Goal: Transaction & Acquisition: Obtain resource

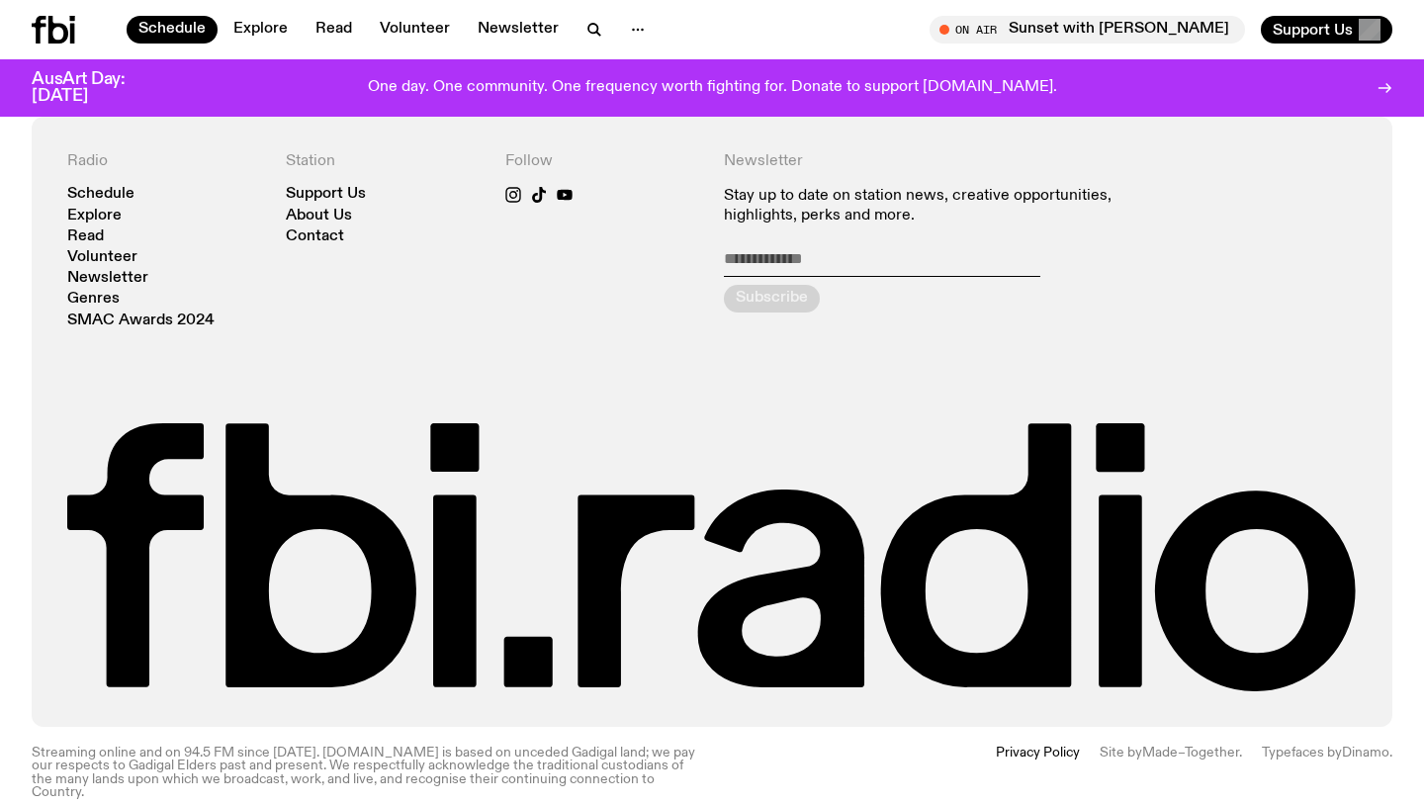
scroll to position [1739, 0]
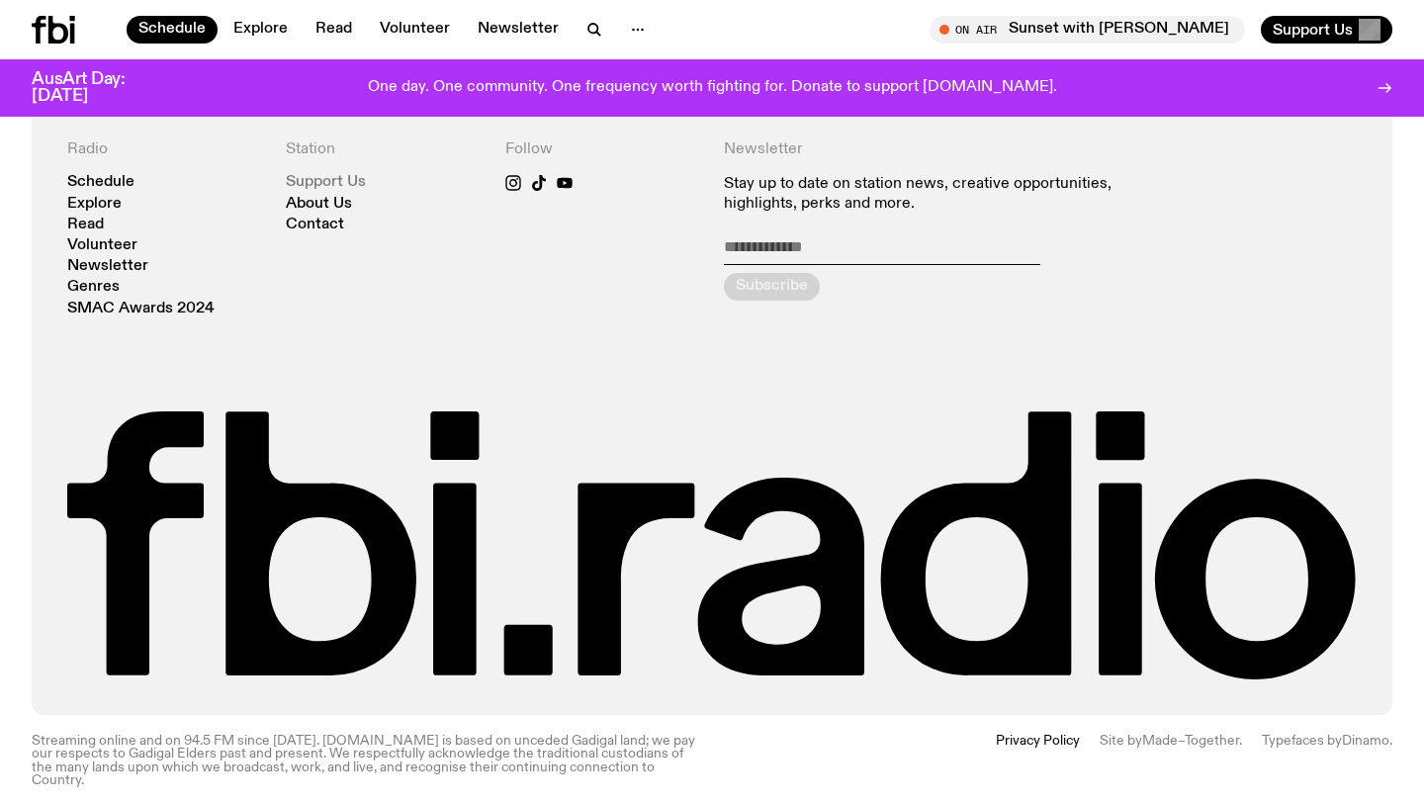
click at [349, 185] on link "Support Us" at bounding box center [326, 182] width 80 height 15
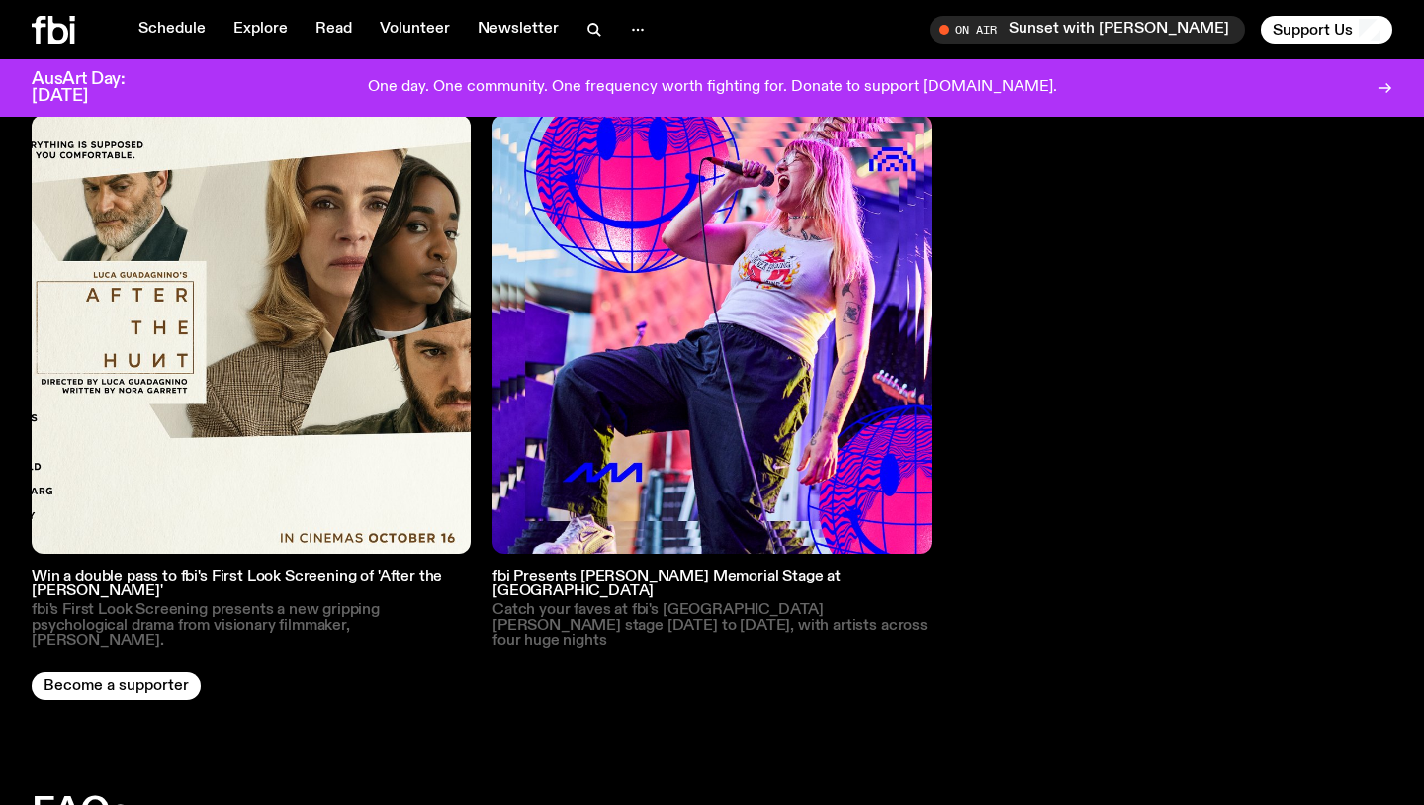
scroll to position [3081, 0]
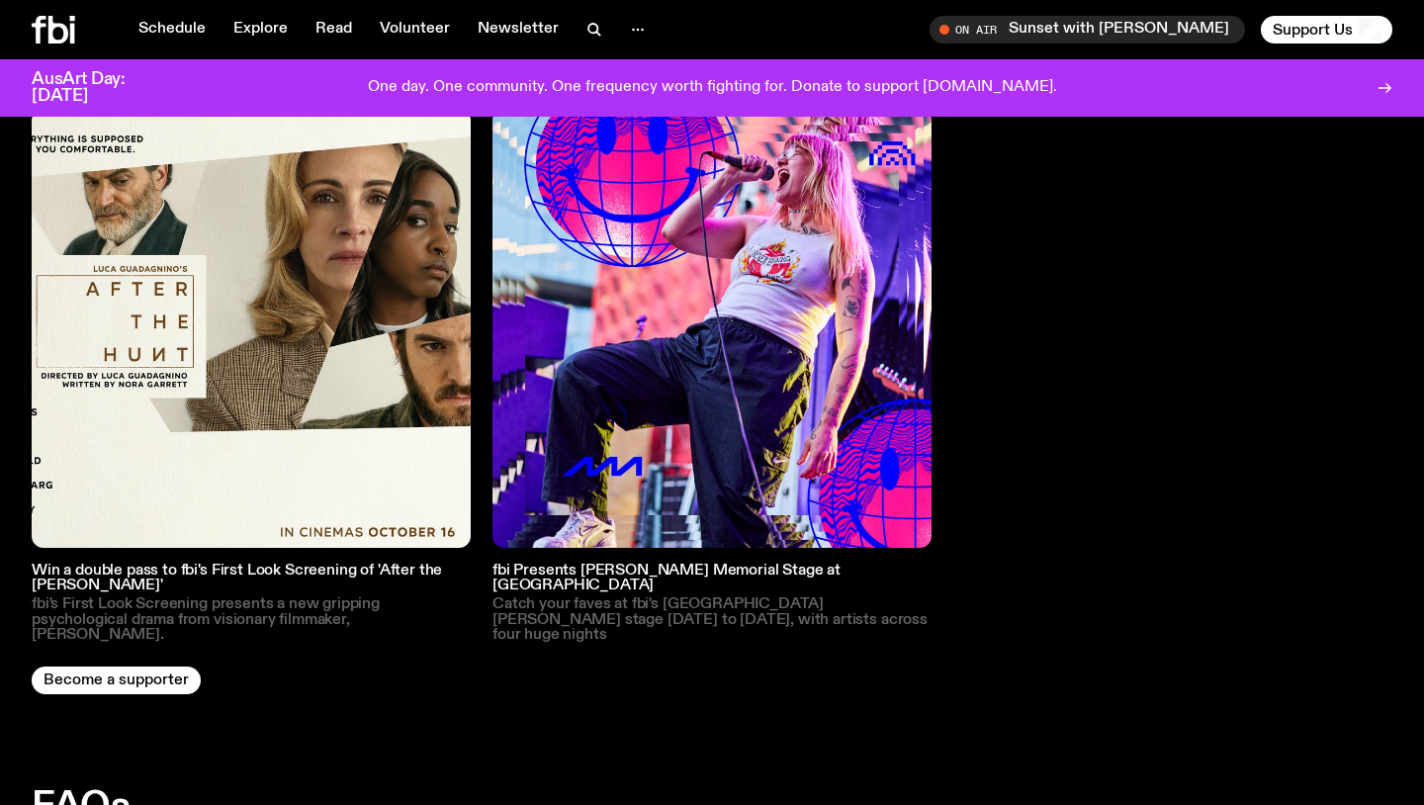
click at [253, 350] on img at bounding box center [251, 328] width 439 height 439
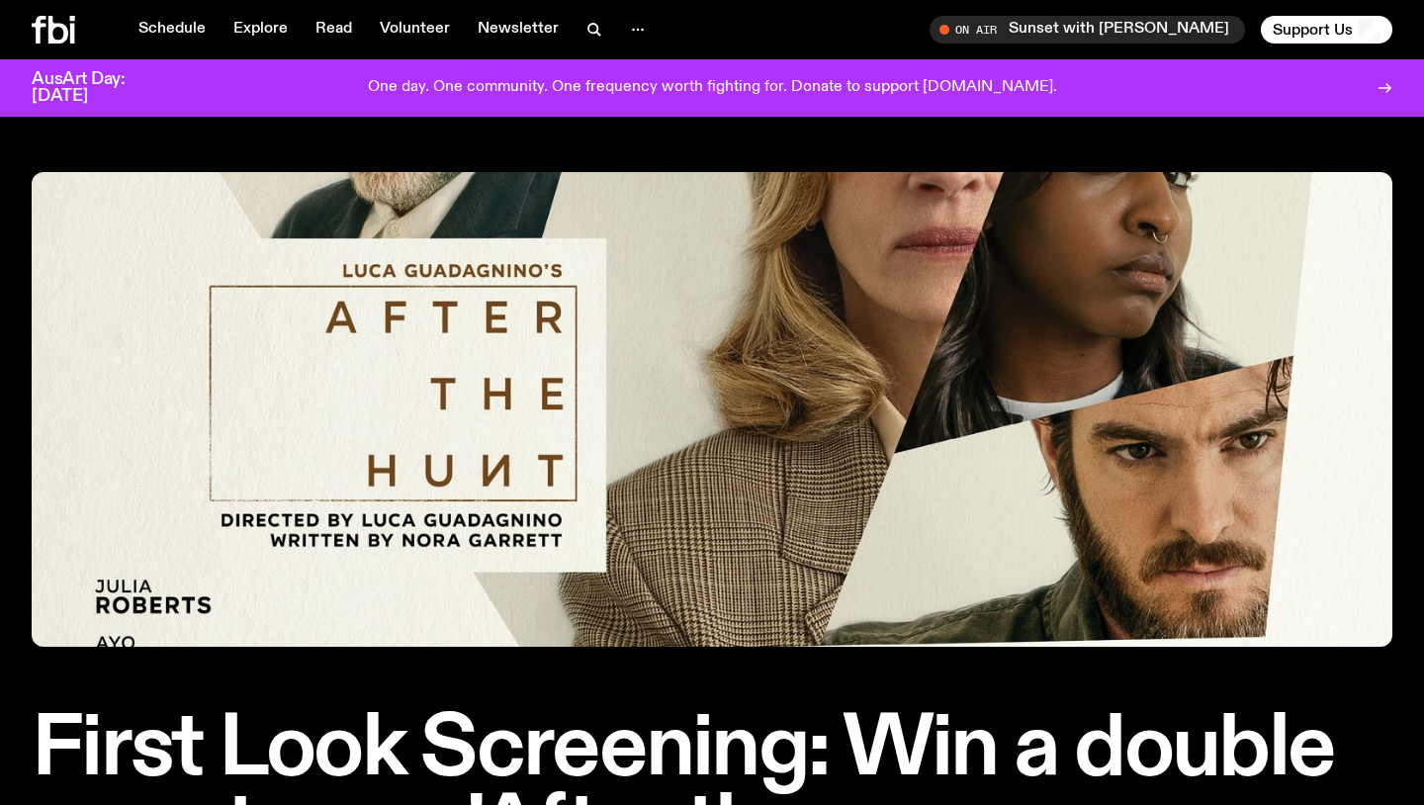
scroll to position [636, 0]
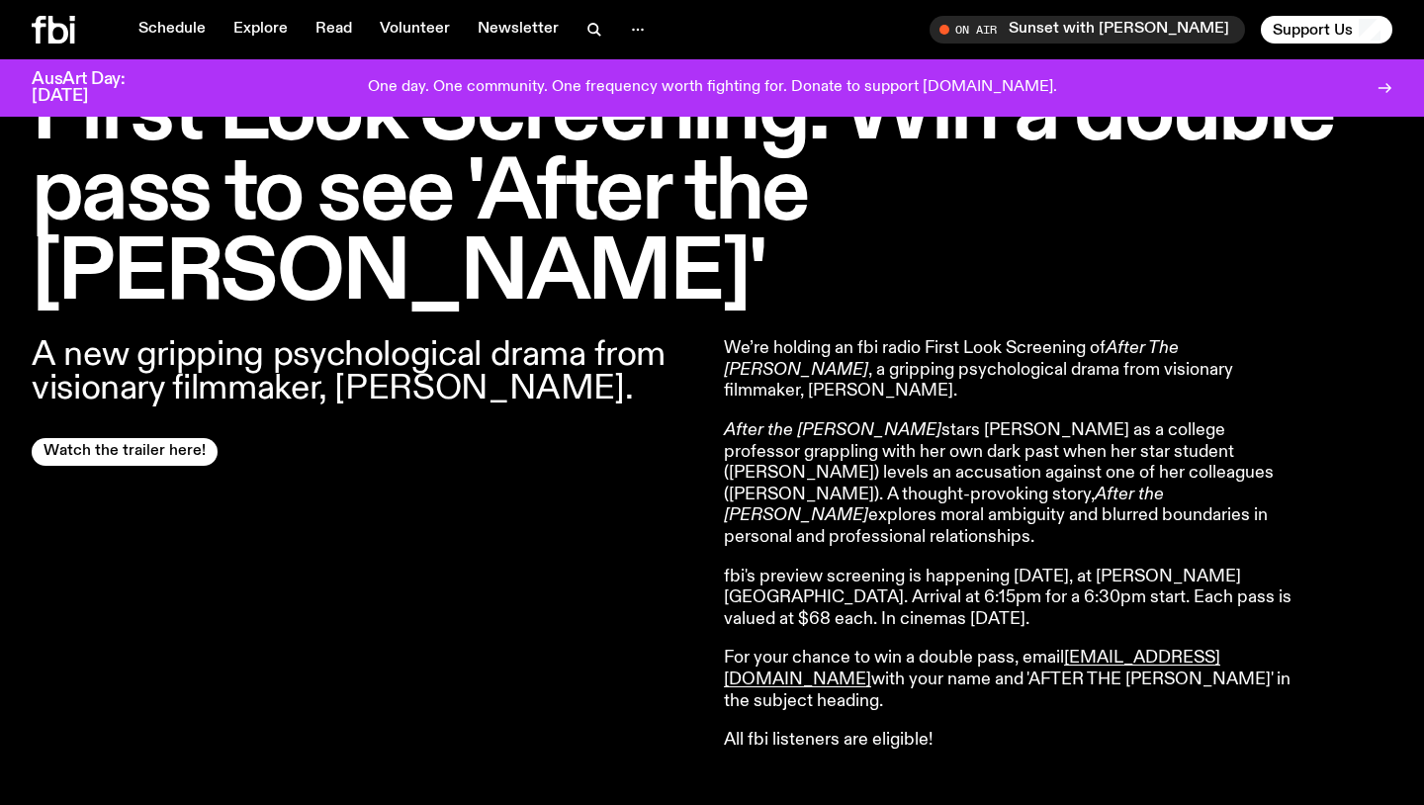
drag, startPoint x: 717, startPoint y: 482, endPoint x: 1086, endPoint y: 528, distance: 371.6
click at [1086, 528] on div "A new gripping psychological drama from visionary filmmaker, [PERSON_NAME]. Wat…" at bounding box center [712, 572] width 1424 height 516
copy p "fbi's preview screening is happening [DATE], at [PERSON_NAME][GEOGRAPHIC_DATA].…"
